Goal: Task Accomplishment & Management: Use online tool/utility

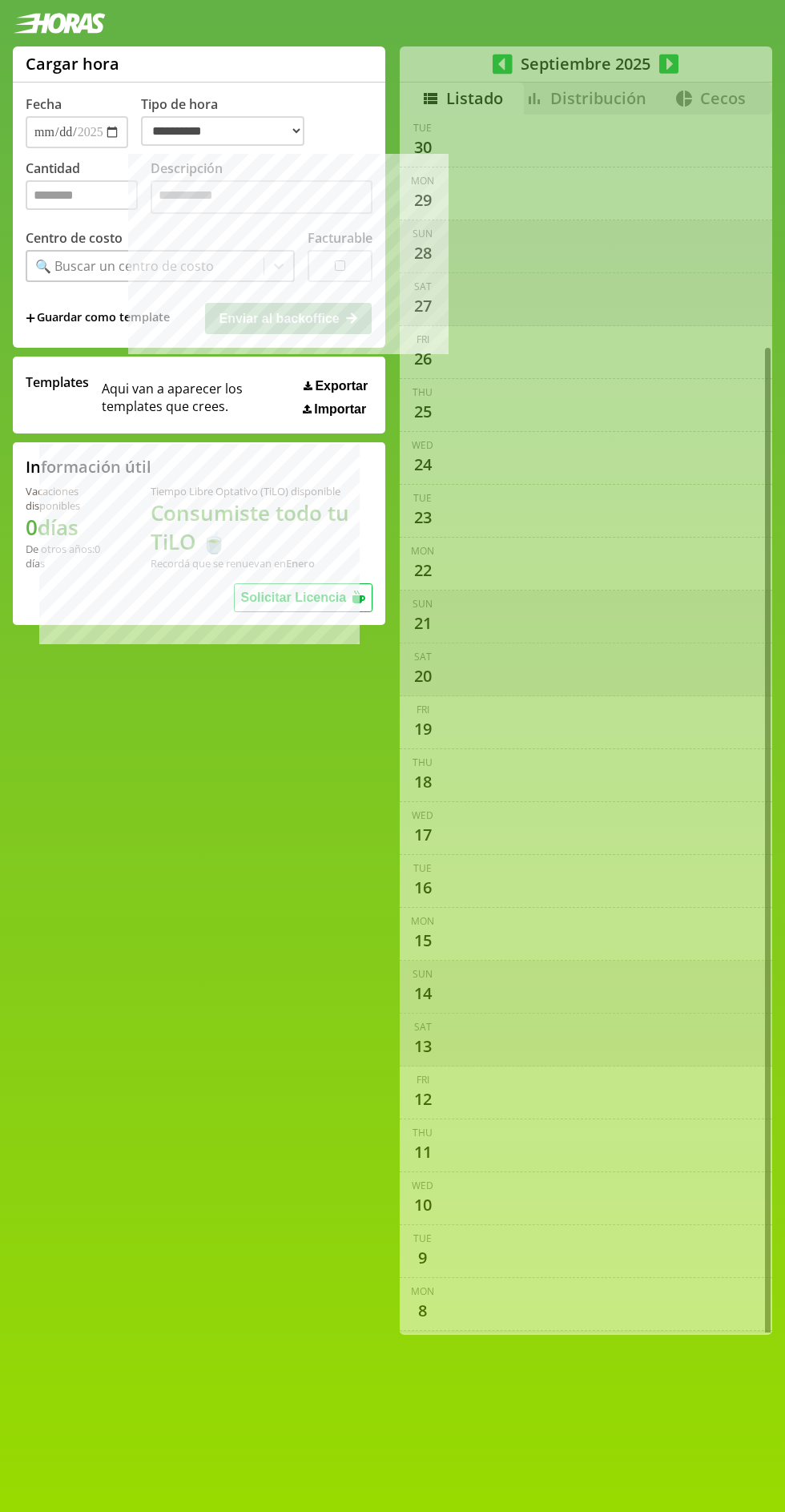
select select "**********"
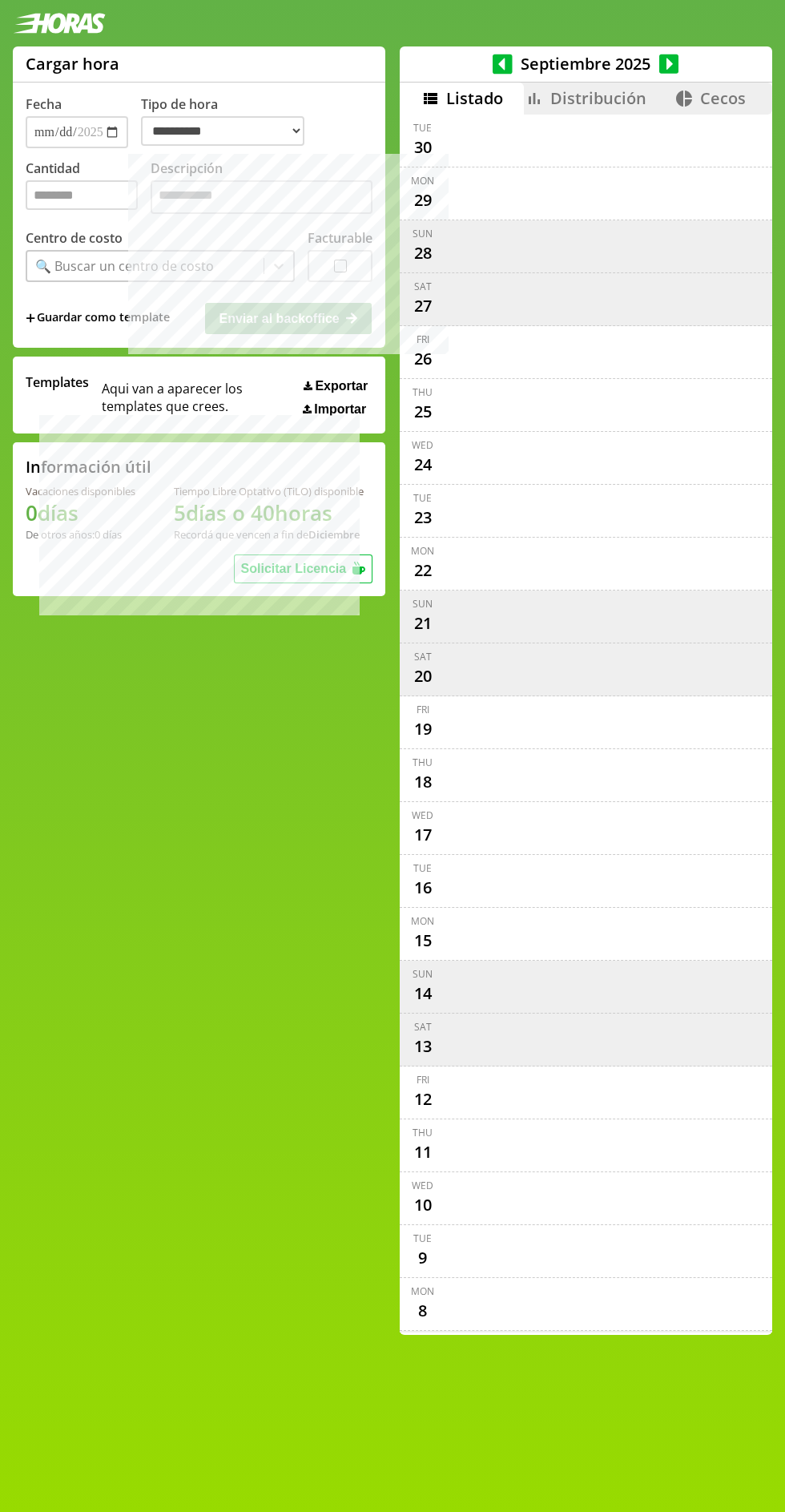
click at [513, 63] on icon at bounding box center [503, 63] width 20 height 22
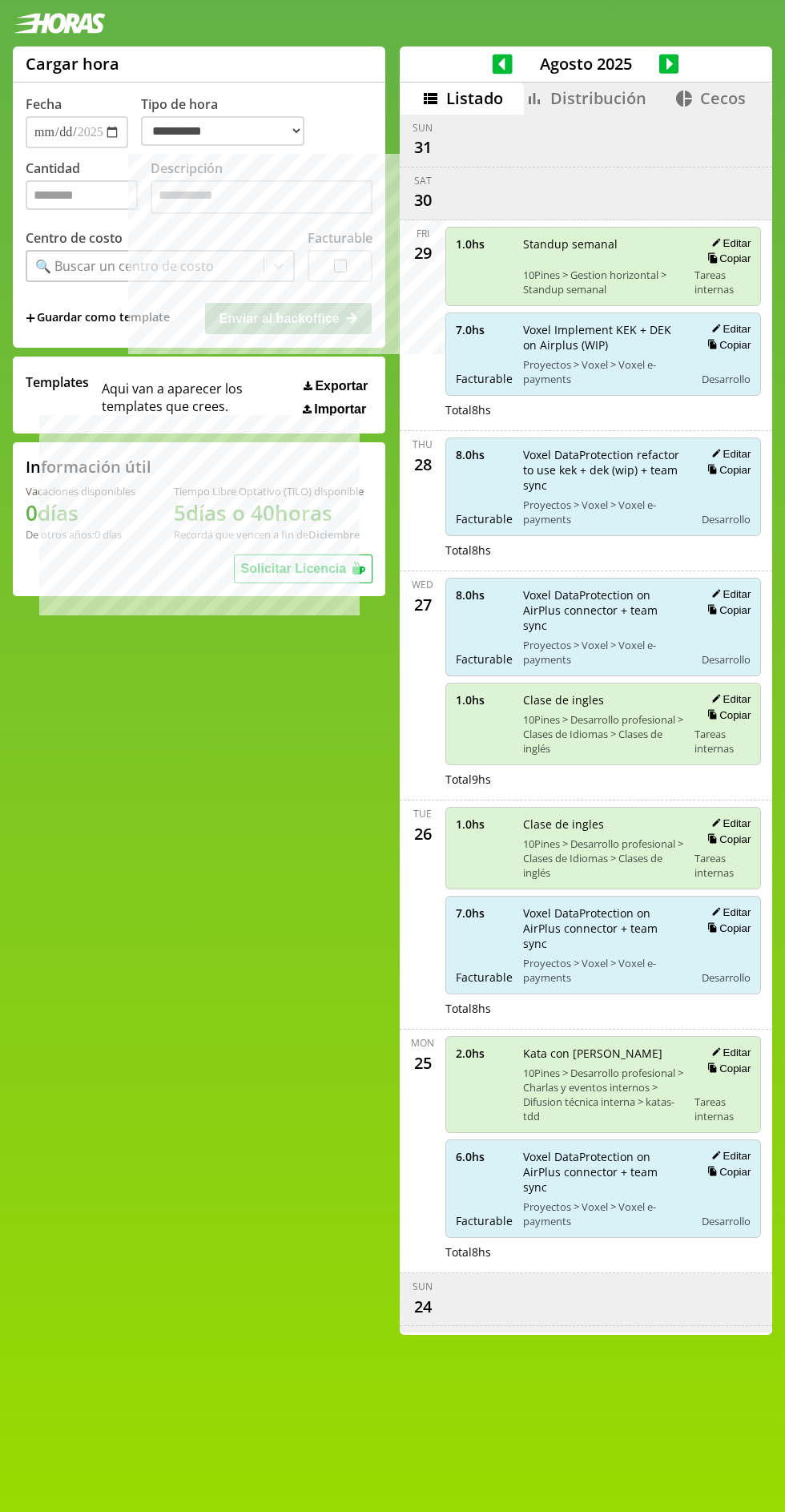
click at [737, 344] on button "Copiar" at bounding box center [727, 344] width 48 height 13
type input "*"
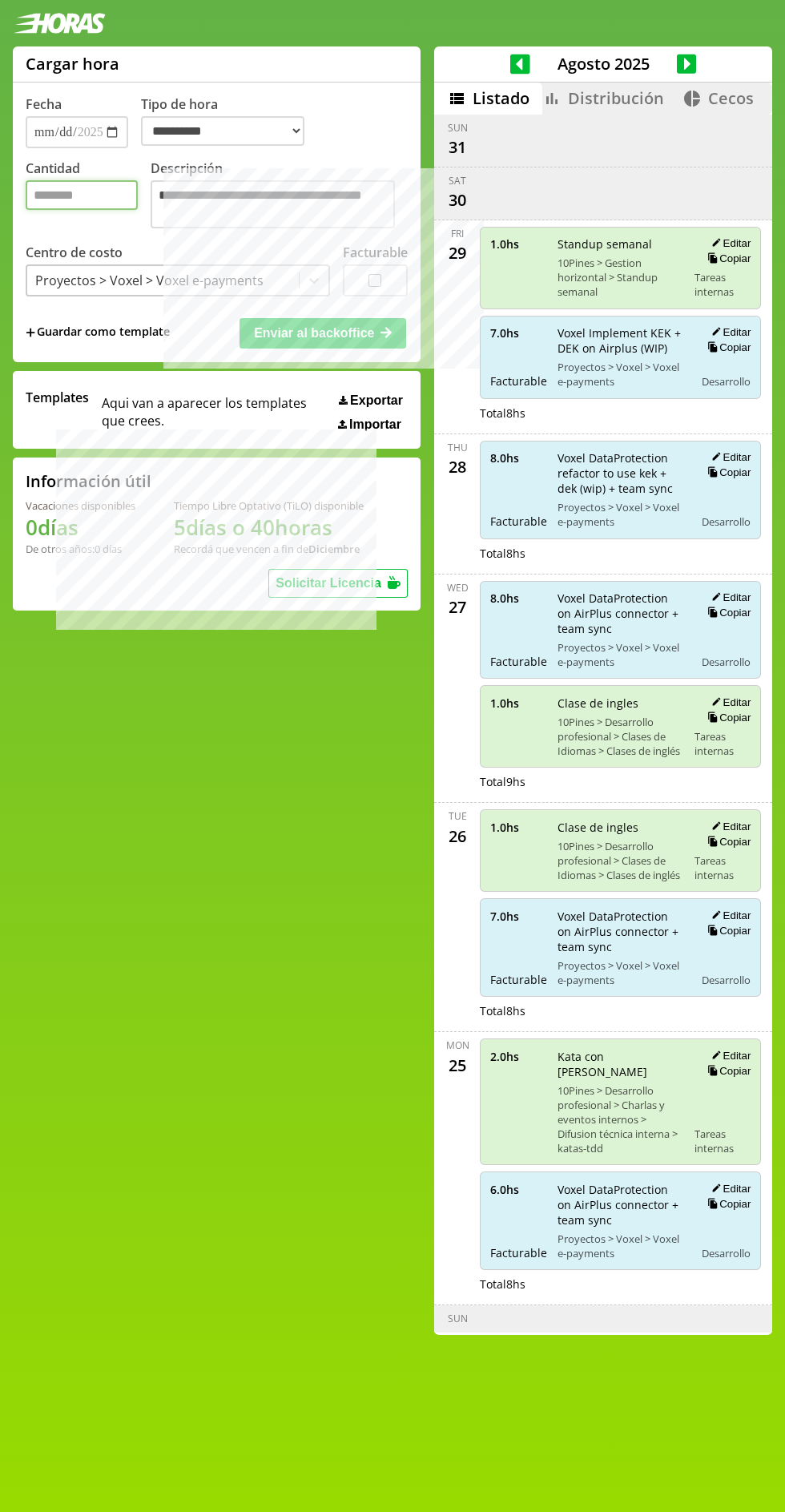
click at [86, 197] on input "*" at bounding box center [82, 195] width 113 height 29
type input "*"
click at [329, 332] on span "Enviar al backoffice" at bounding box center [313, 332] width 121 height 13
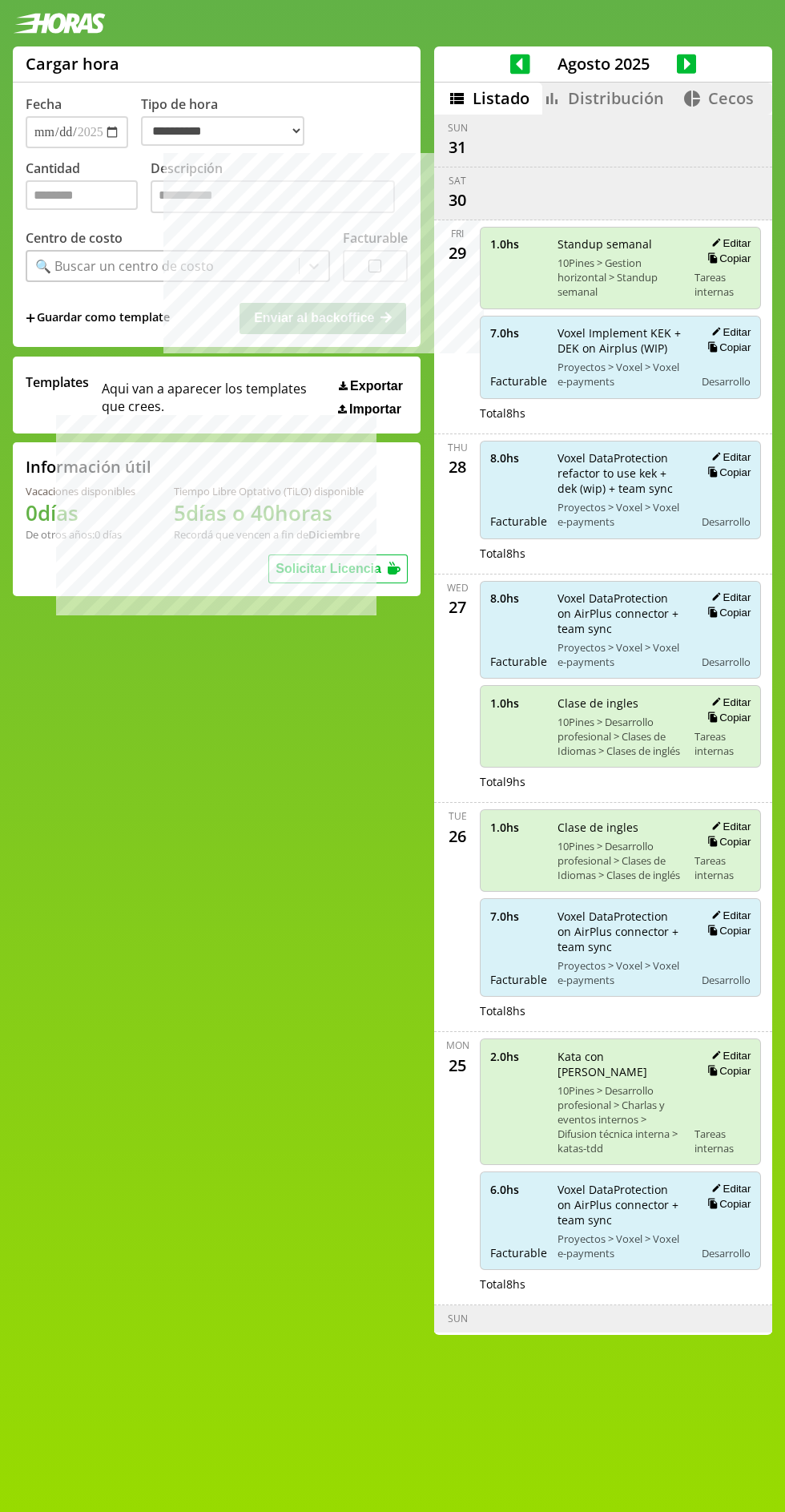
click at [685, 56] on icon at bounding box center [687, 63] width 20 height 20
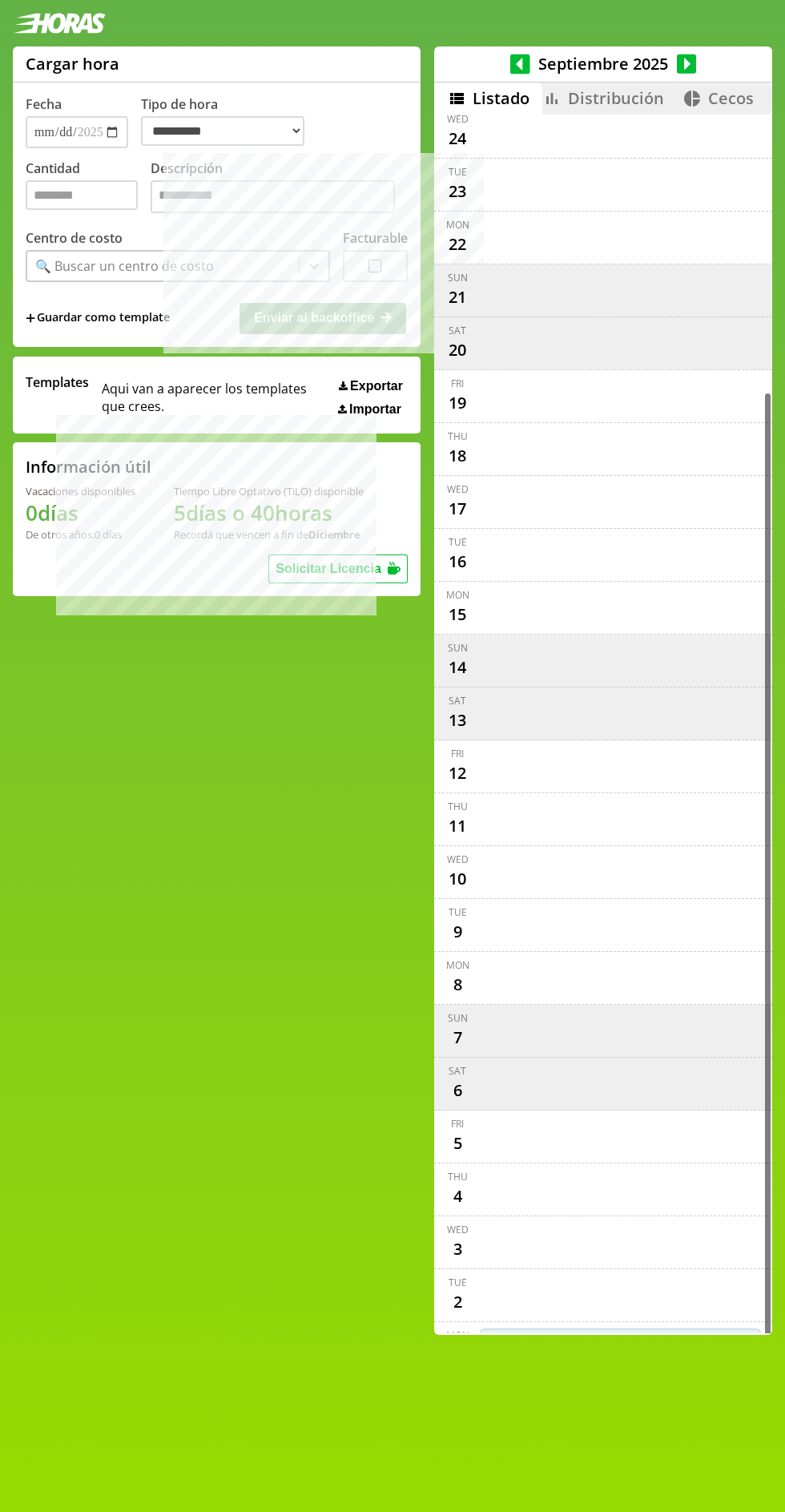
scroll to position [354, 0]
